Goal: Find specific page/section: Find specific page/section

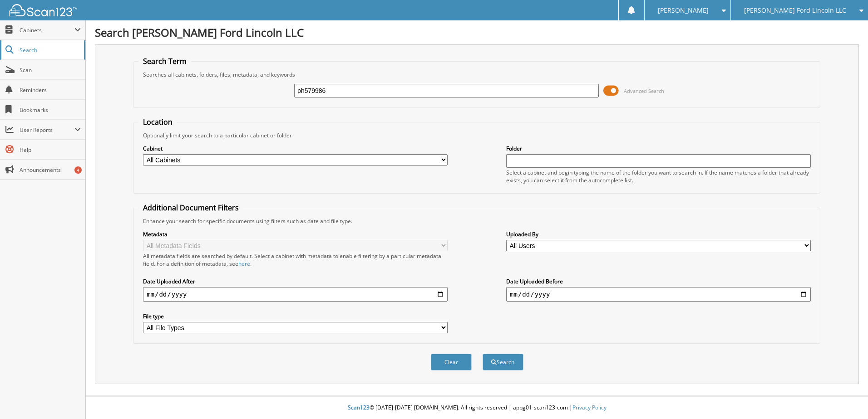
type input "ph579986"
click at [482, 354] on button "Search" at bounding box center [502, 362] width 41 height 17
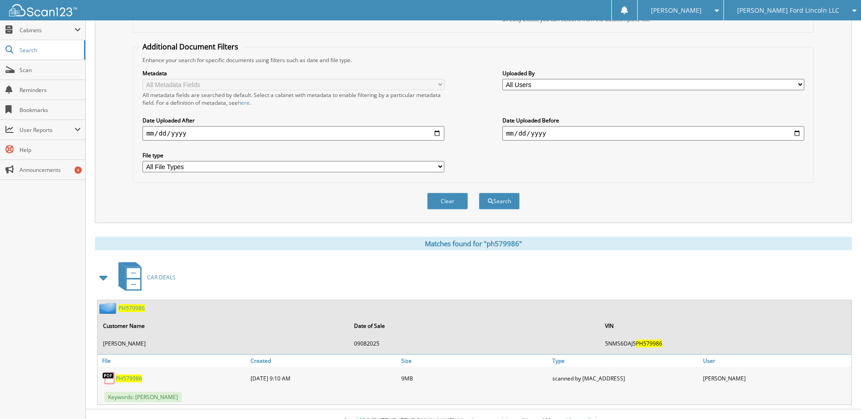
scroll to position [175, 0]
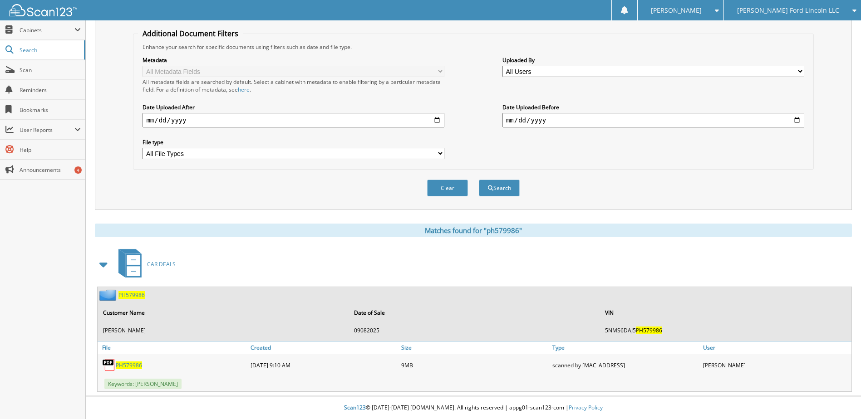
click at [128, 366] on span "PH579986" at bounding box center [129, 366] width 26 height 8
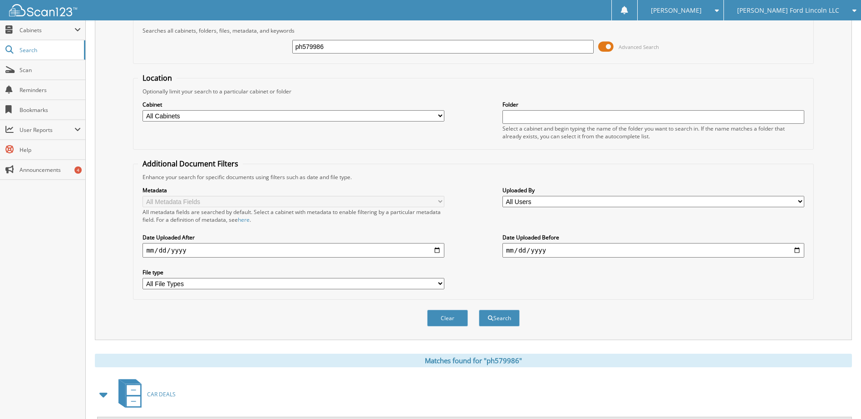
scroll to position [39, 0]
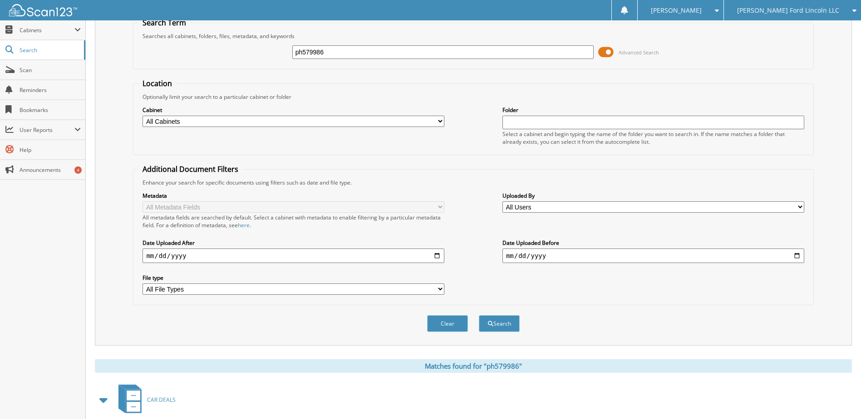
click at [316, 54] on input "ph579986" at bounding box center [443, 52] width 302 height 14
type input "srb30040"
click at [479, 315] on button "Search" at bounding box center [499, 323] width 41 height 17
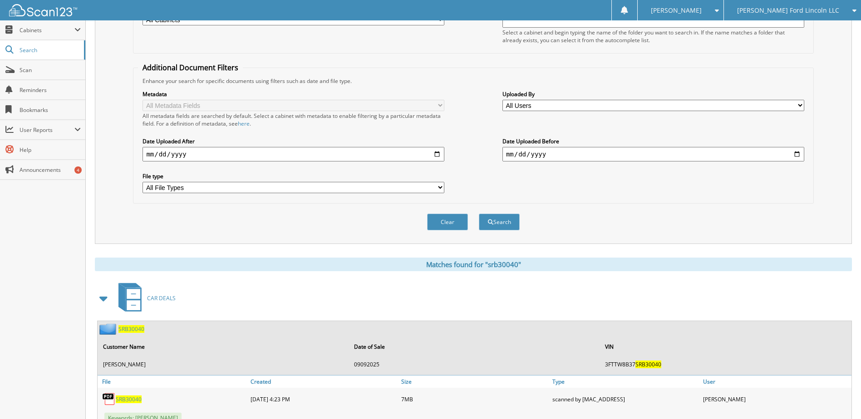
scroll to position [175, 0]
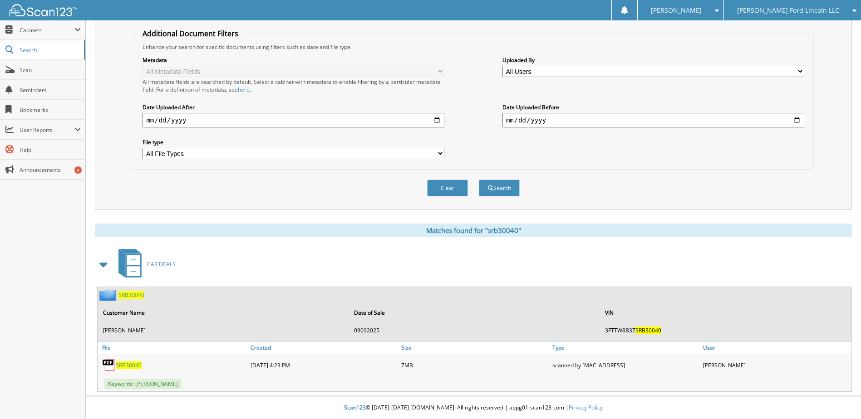
click at [129, 363] on span "SRB30040" at bounding box center [129, 366] width 26 height 8
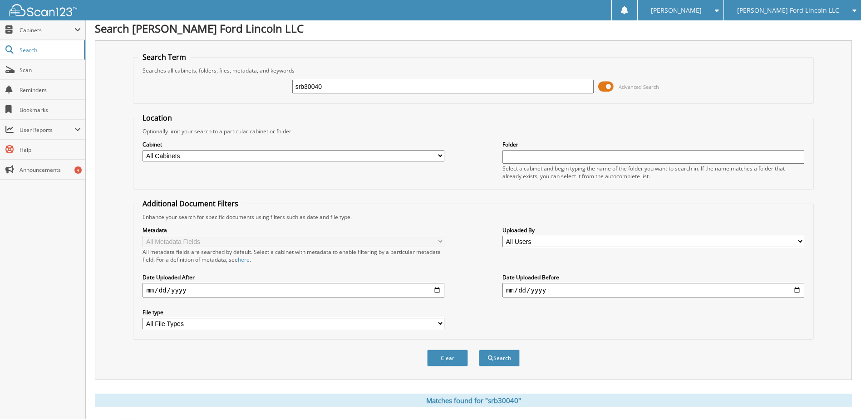
scroll to position [0, 0]
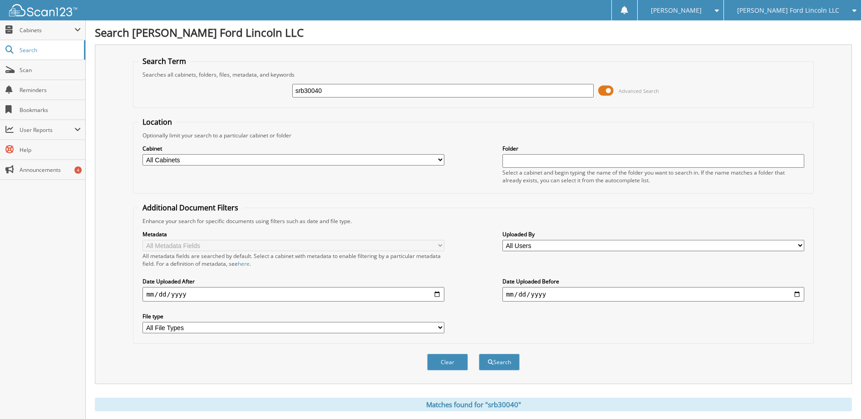
click at [315, 93] on input "srb30040" at bounding box center [443, 91] width 302 height 14
type input "7fa40486"
click at [479, 354] on button "Search" at bounding box center [499, 362] width 41 height 17
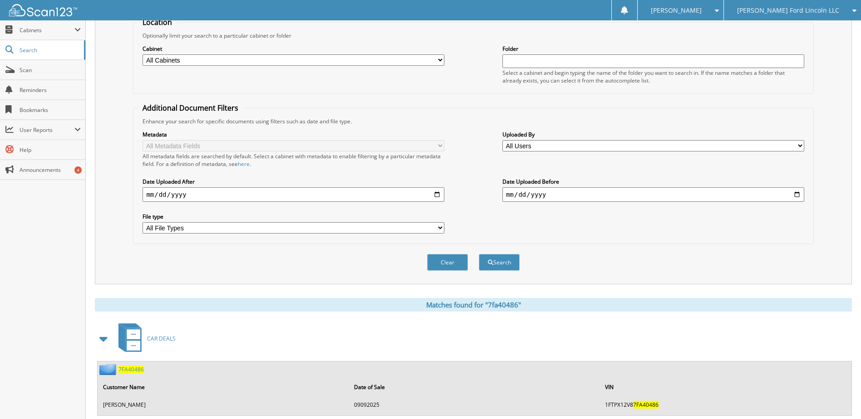
scroll to position [124, 0]
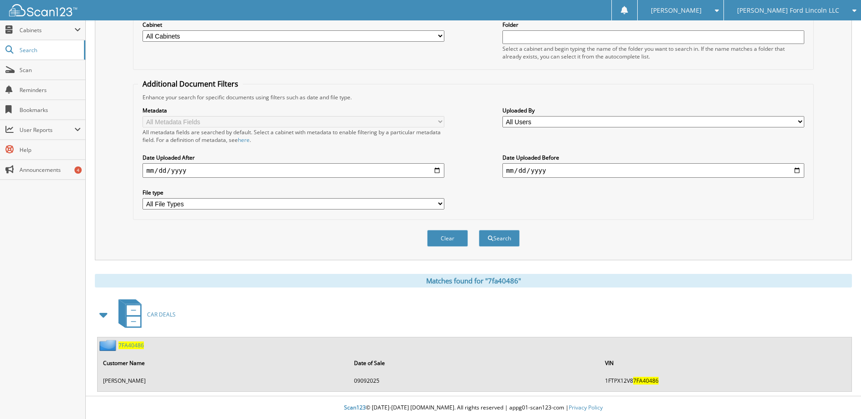
click at [130, 347] on span "7FA40486" at bounding box center [130, 346] width 25 height 8
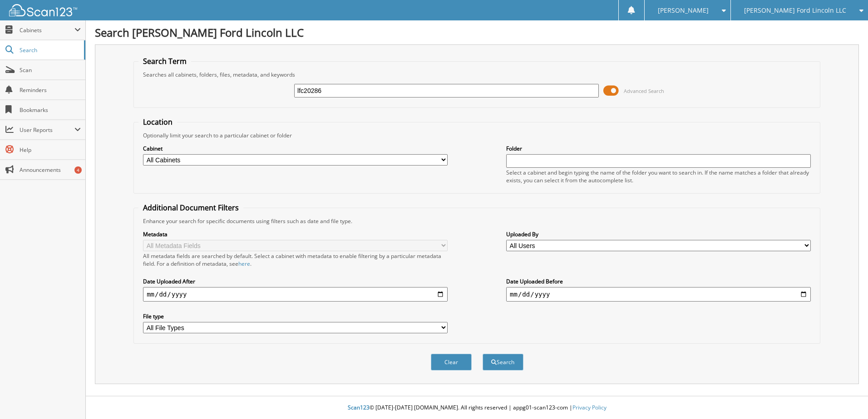
type input "lfc20286"
click at [482, 354] on button "Search" at bounding box center [502, 362] width 41 height 17
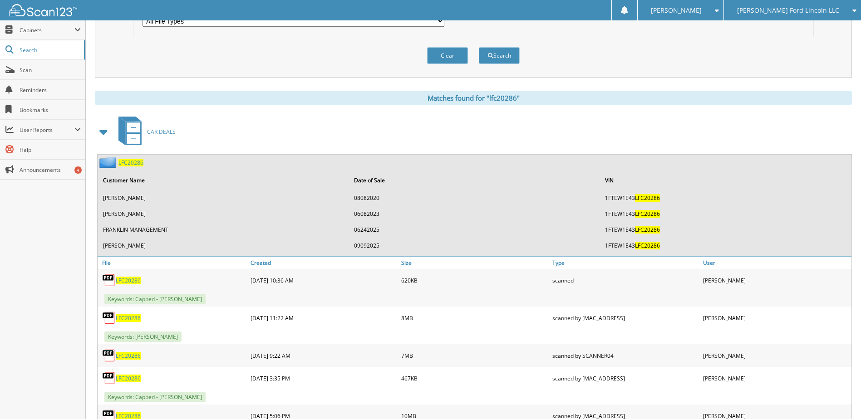
scroll to position [358, 0]
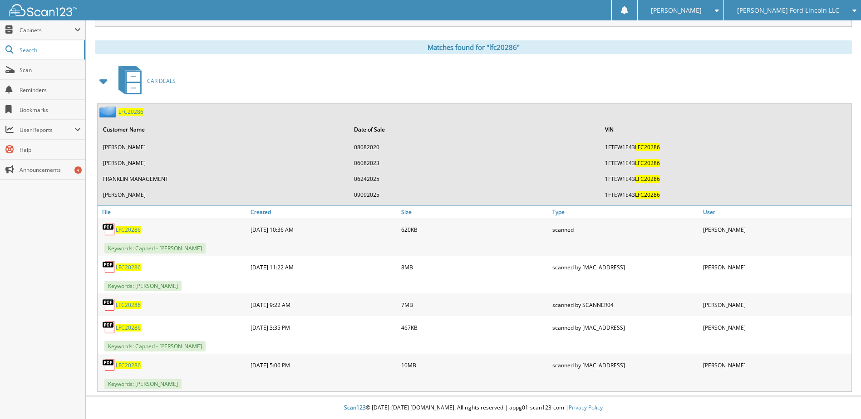
click at [128, 267] on span "LFC20286" at bounding box center [128, 268] width 25 height 8
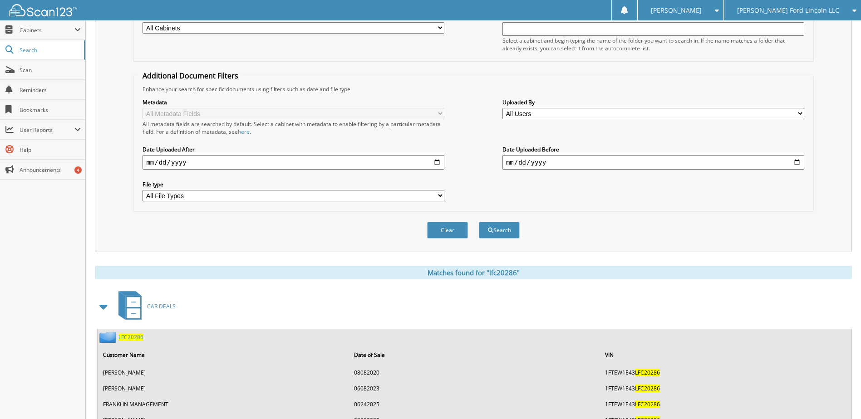
scroll to position [40, 0]
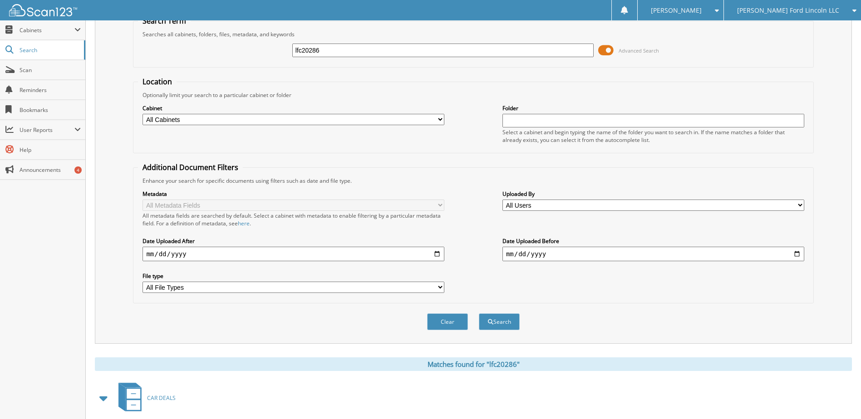
click at [308, 49] on input "lfc20286" at bounding box center [443, 51] width 302 height 14
type input "eud53154"
click at [479, 314] on button "Search" at bounding box center [499, 322] width 41 height 17
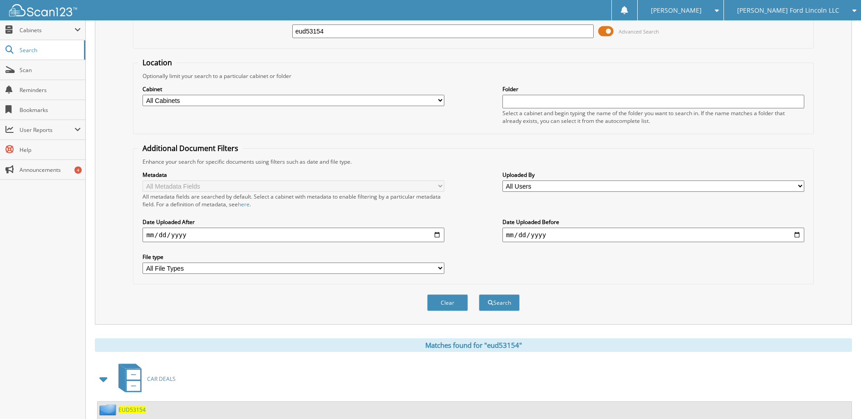
scroll to position [124, 0]
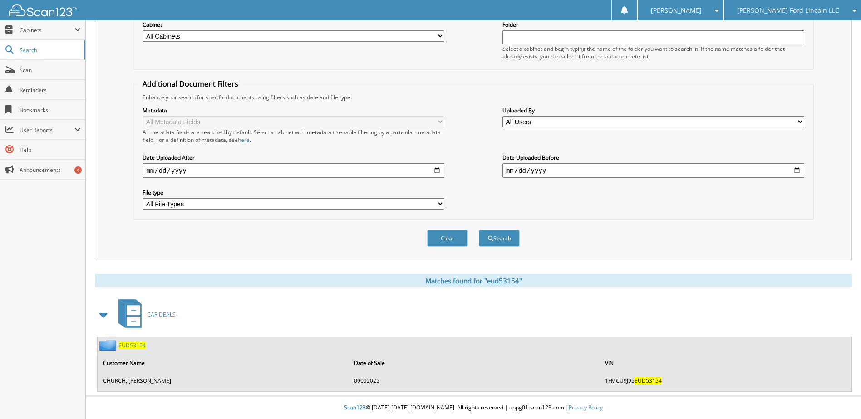
click at [128, 343] on span "EUD53154" at bounding box center [131, 346] width 27 height 8
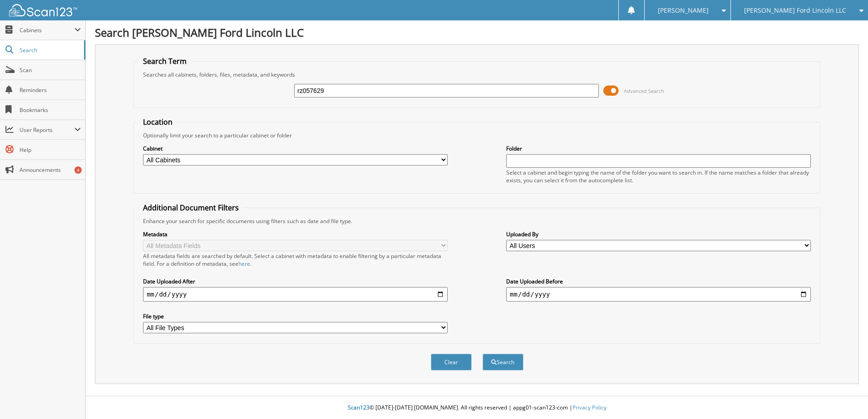
type input "rz057629"
click at [482, 354] on button "Search" at bounding box center [502, 362] width 41 height 17
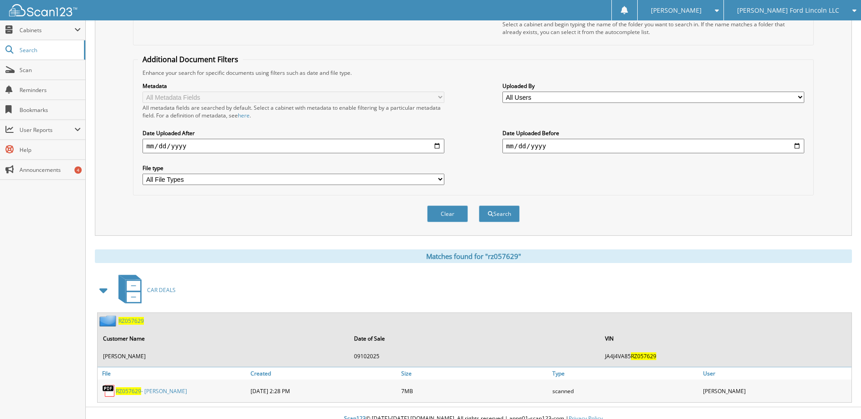
scroll to position [160, 0]
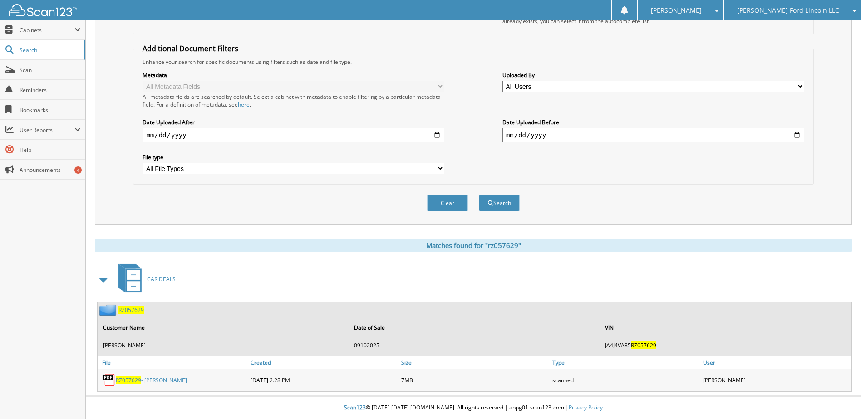
click at [135, 379] on span "RZ057629" at bounding box center [128, 381] width 25 height 8
click at [30, 74] on link "Scan" at bounding box center [42, 70] width 85 height 20
